Goal: Task Accomplishment & Management: Manage account settings

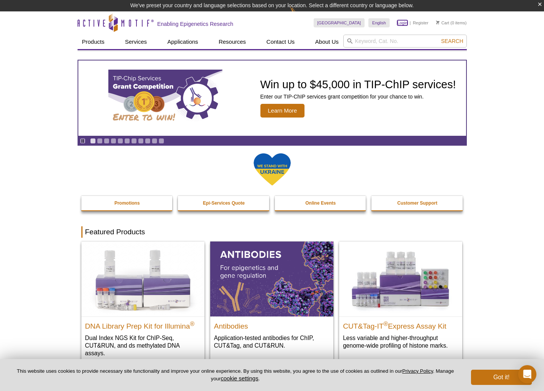
click at [403, 22] on link "Login" at bounding box center [402, 22] width 10 height 5
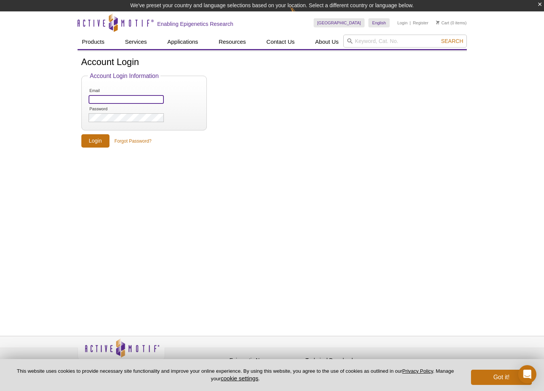
click at [123, 95] on input "Email" at bounding box center [126, 99] width 75 height 9
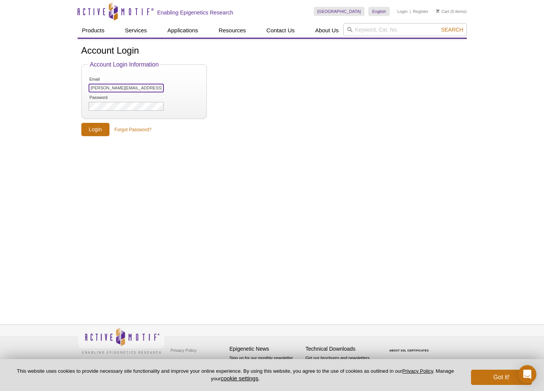
type input "jeffrey.becker@northwestern.edu"
click at [81, 123] on input "Login" at bounding box center [95, 129] width 28 height 13
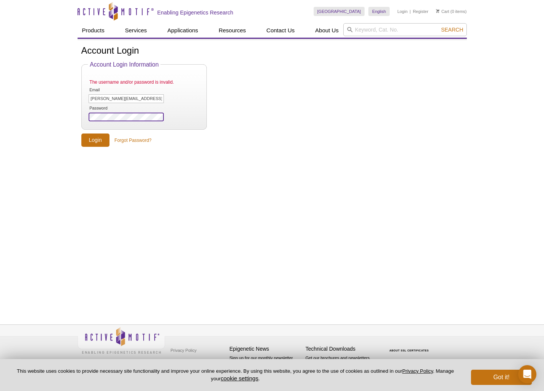
click at [81, 133] on input "Login" at bounding box center [95, 139] width 28 height 13
click at [136, 141] on link "Forgot Password?" at bounding box center [132, 140] width 37 height 7
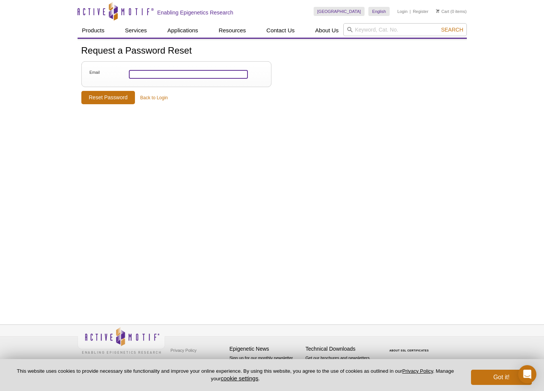
click at [164, 77] on input "Email" at bounding box center [188, 74] width 119 height 9
type input "[PERSON_NAME][EMAIL_ADDRESS][PERSON_NAME][DOMAIN_NAME]"
click at [106, 98] on input "Reset Password" at bounding box center [108, 97] width 54 height 13
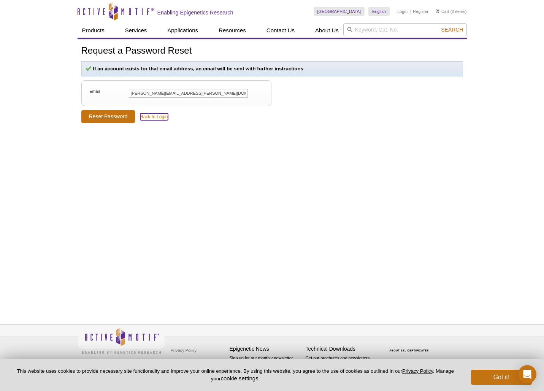
click at [149, 116] on link "Back to Login" at bounding box center [154, 116] width 28 height 7
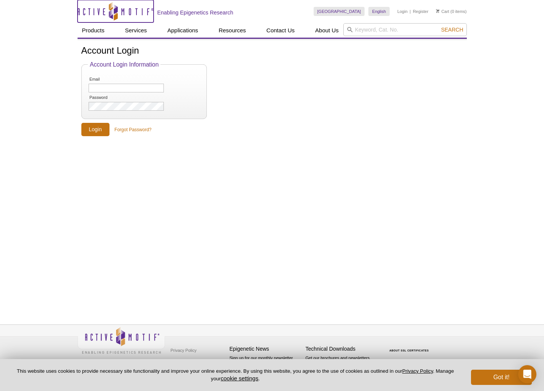
click at [110, 13] on icon at bounding box center [111, 12] width 4 height 4
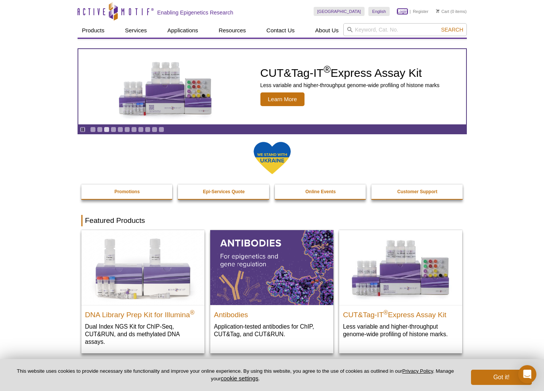
click at [402, 10] on link "Login" at bounding box center [402, 11] width 10 height 5
